Goal: Information Seeking & Learning: Learn about a topic

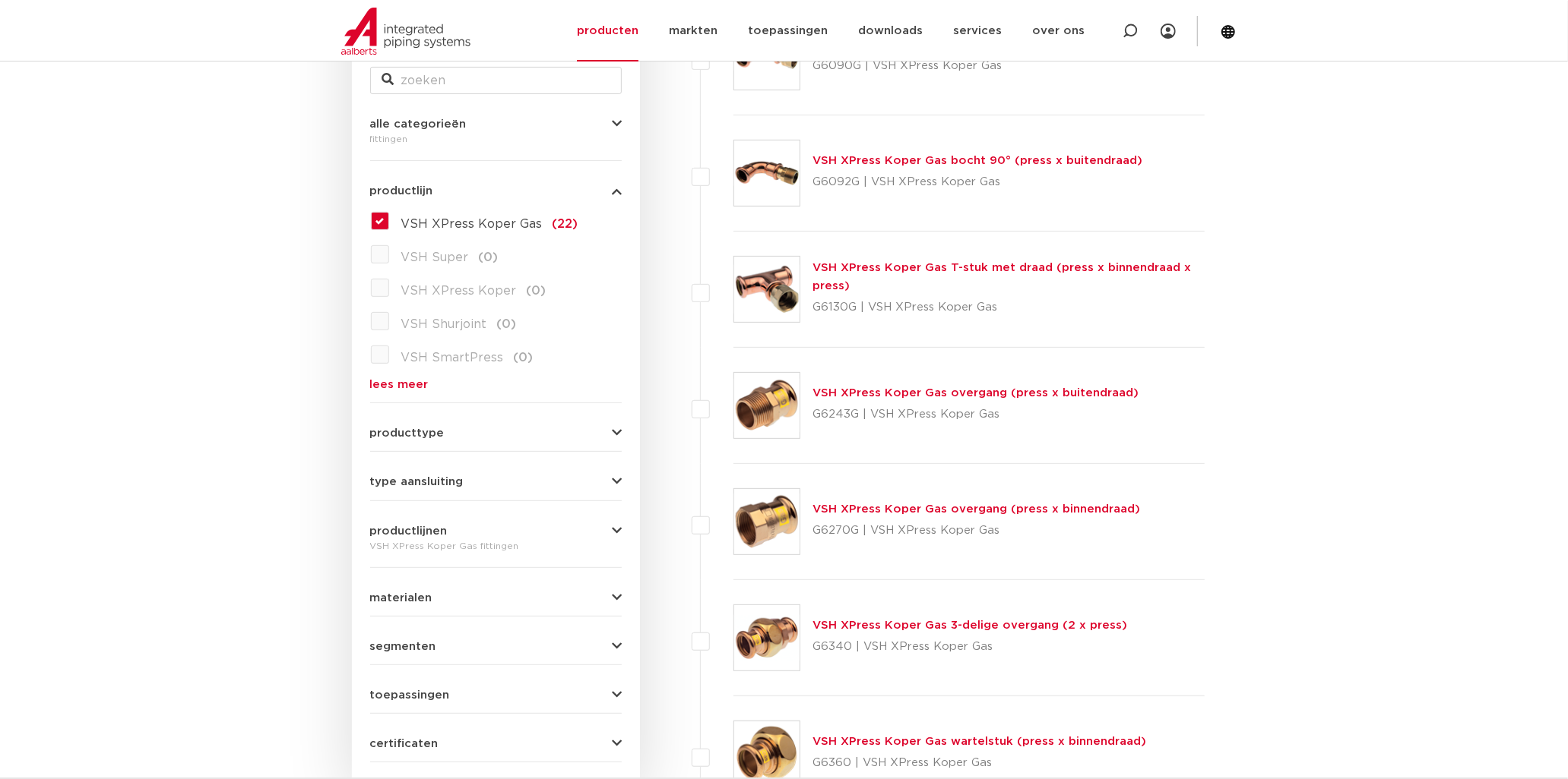
scroll to position [506, 0]
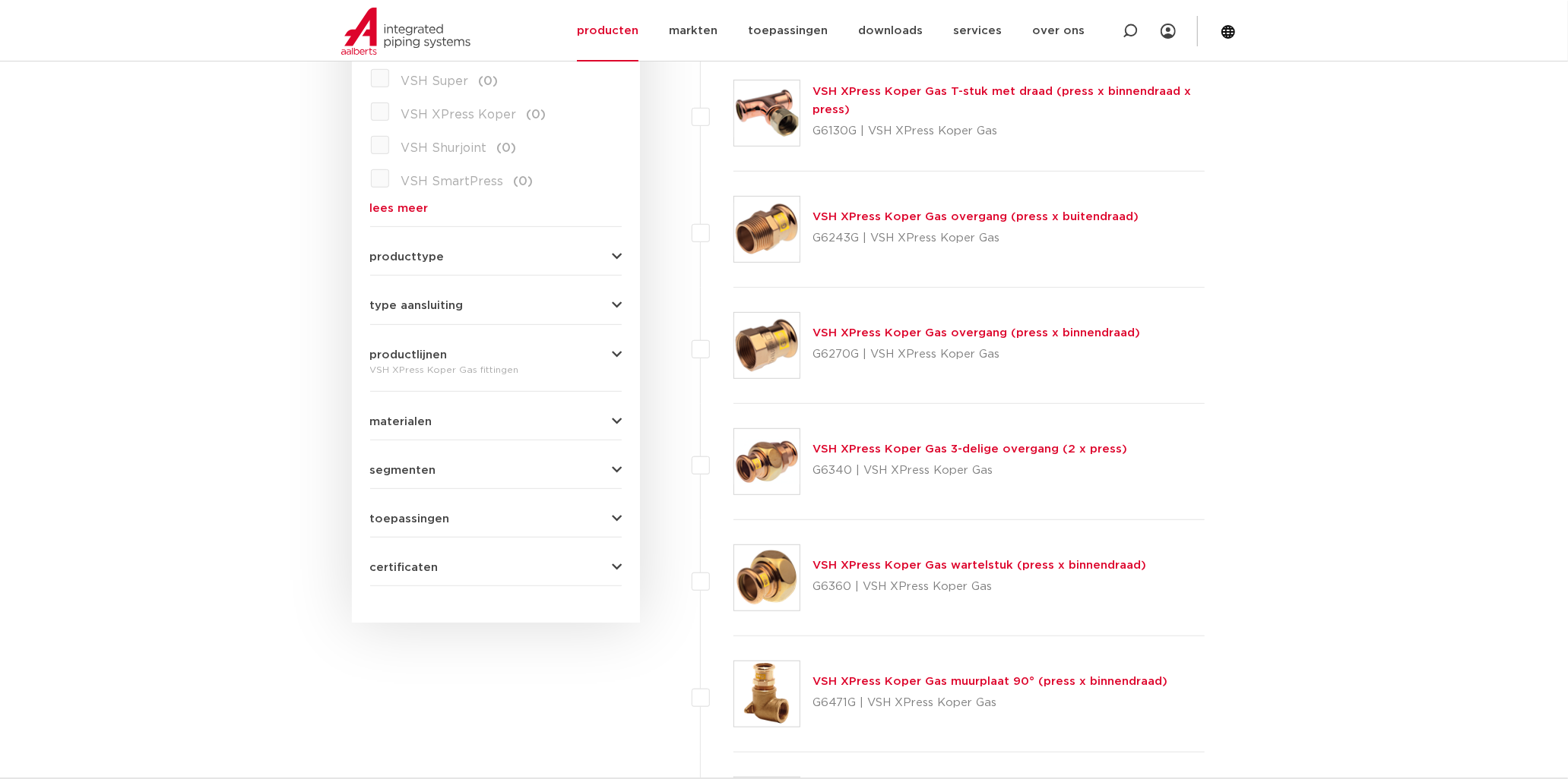
click at [866, 211] on link "VSH XPress Koper Gas overgang (press x buitendraad)" at bounding box center [975, 217] width 326 height 12
